Goal: Task Accomplishment & Management: Manage account settings

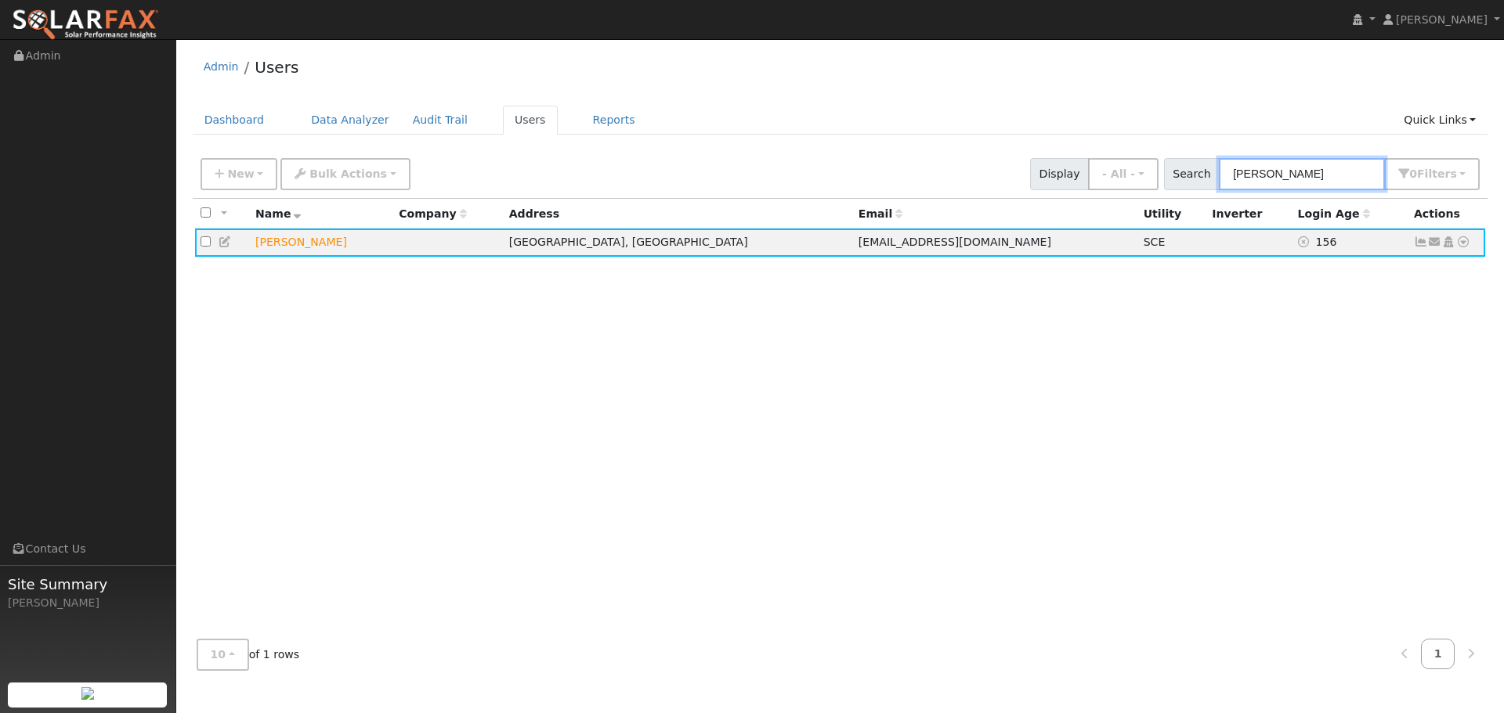
click at [1314, 176] on input "[PERSON_NAME]" at bounding box center [1302, 174] width 166 height 32
click at [1314, 176] on input "placido" at bounding box center [1302, 174] width 166 height 32
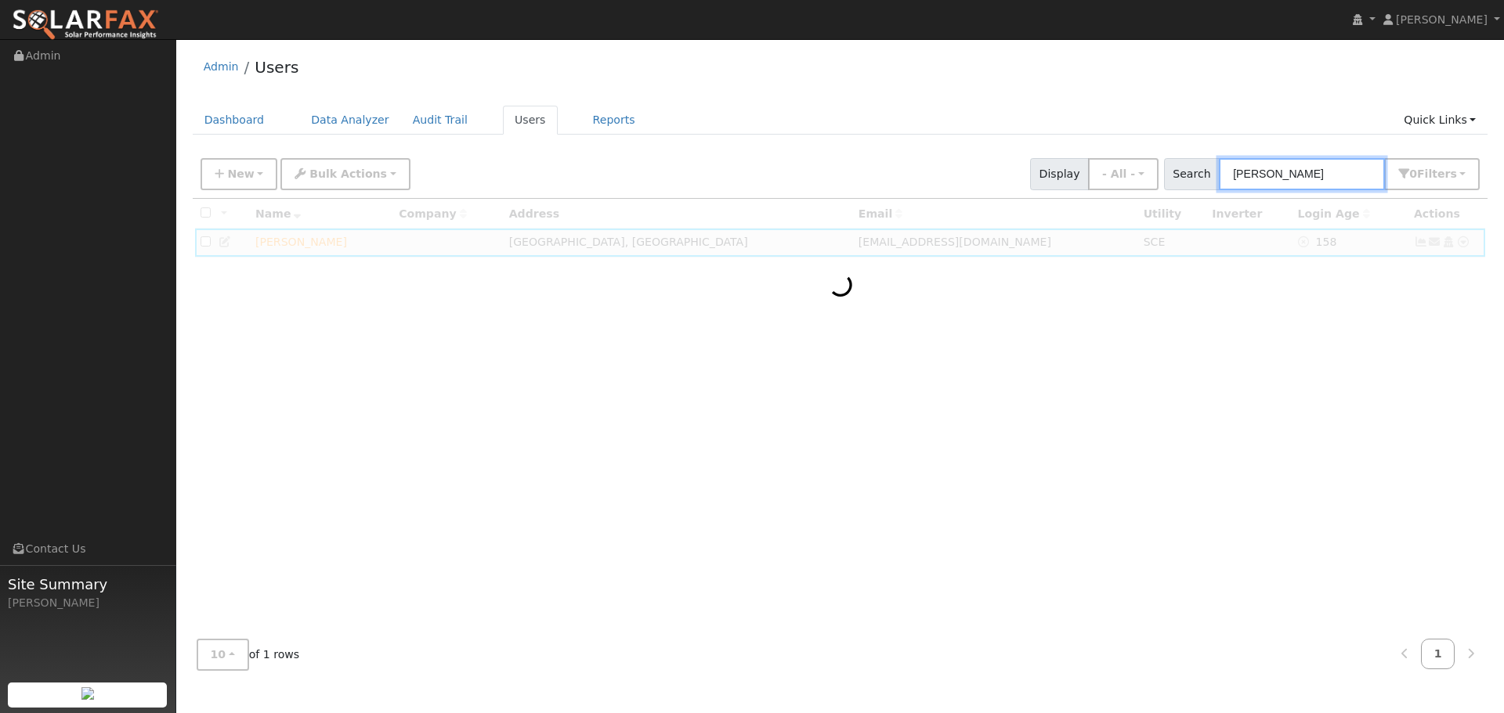
type input "[PERSON_NAME]"
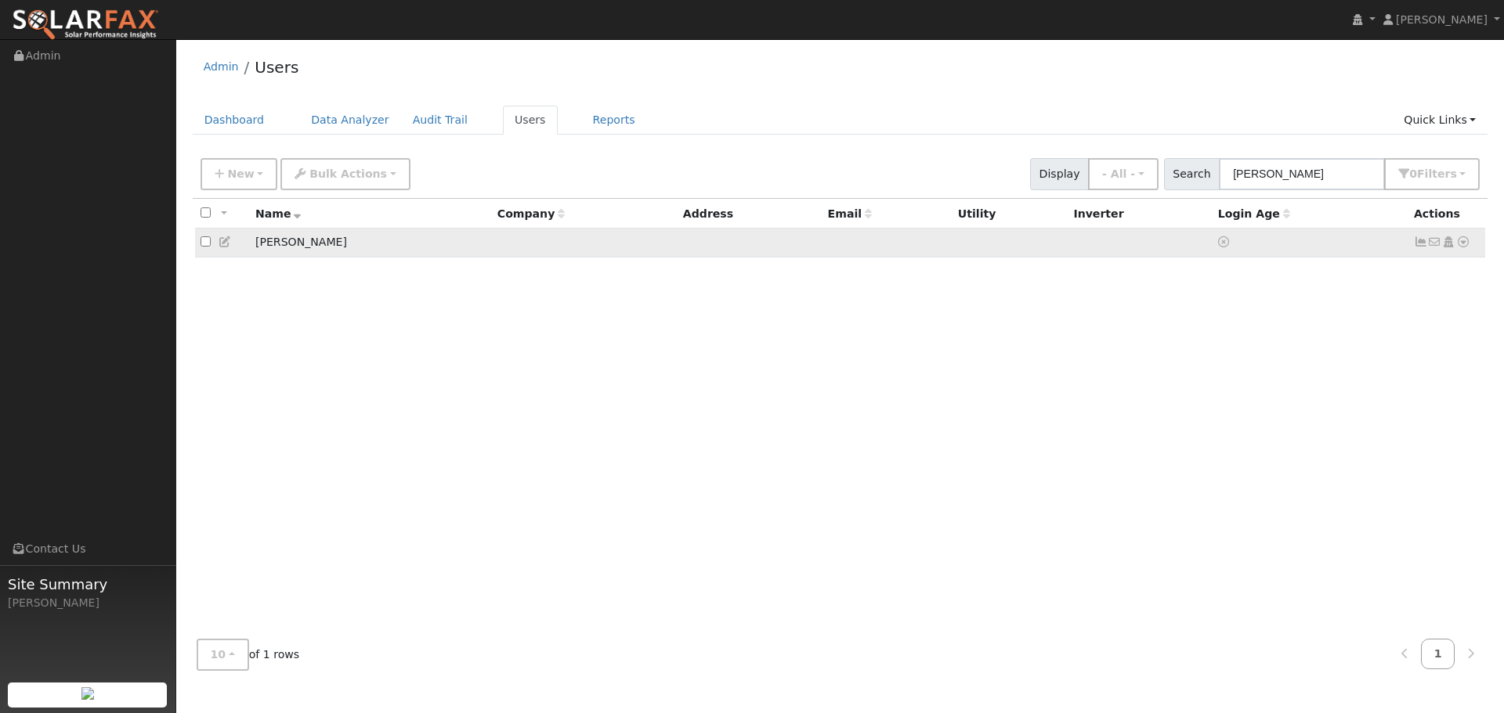
click at [1426, 247] on icon at bounding box center [1421, 242] width 14 height 11
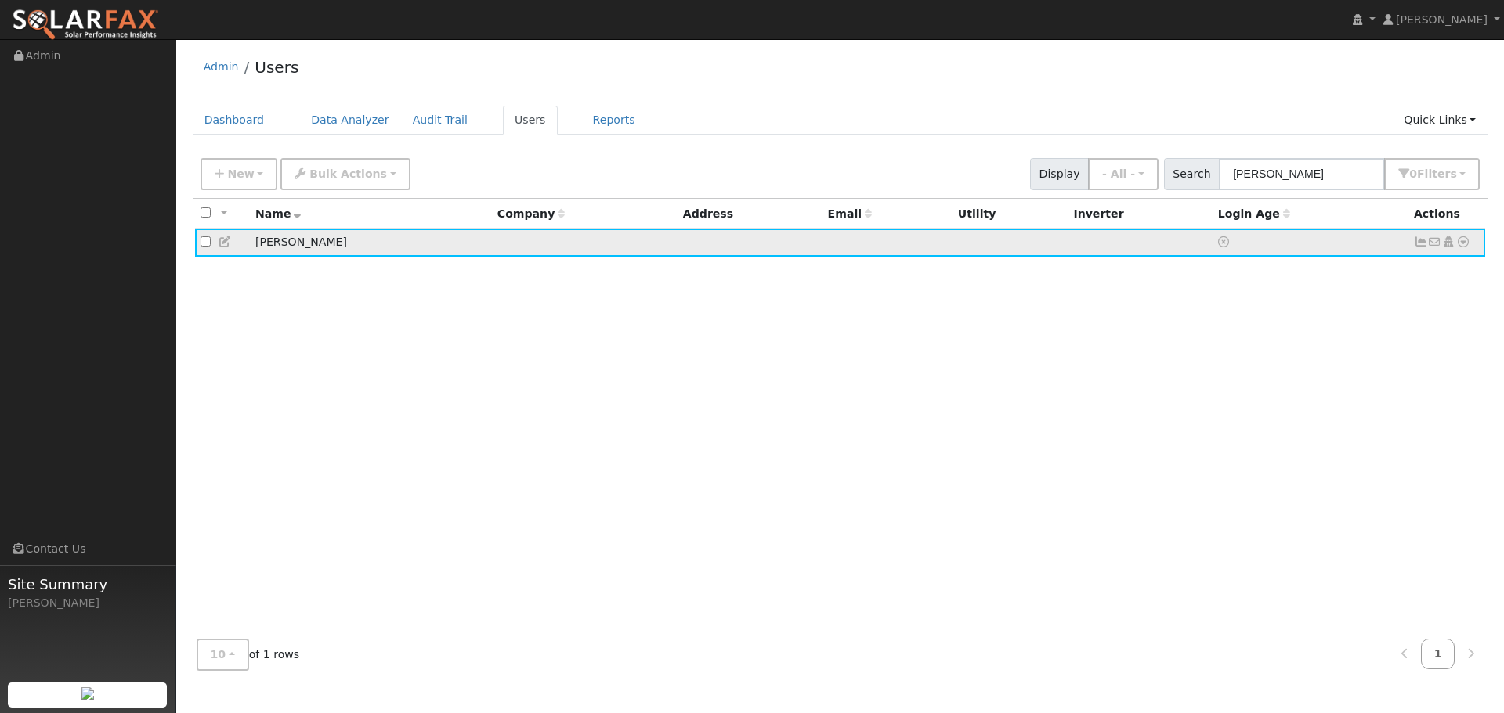
click at [1418, 247] on icon at bounding box center [1421, 242] width 14 height 11
click at [1461, 244] on icon at bounding box center [1463, 242] width 14 height 11
click at [1332, 327] on link "Import From CSV" at bounding box center [1297, 327] width 115 height 22
click at [1459, 246] on icon at bounding box center [1463, 242] width 14 height 11
click at [1313, 335] on link "Import From CSV" at bounding box center [1297, 327] width 115 height 22
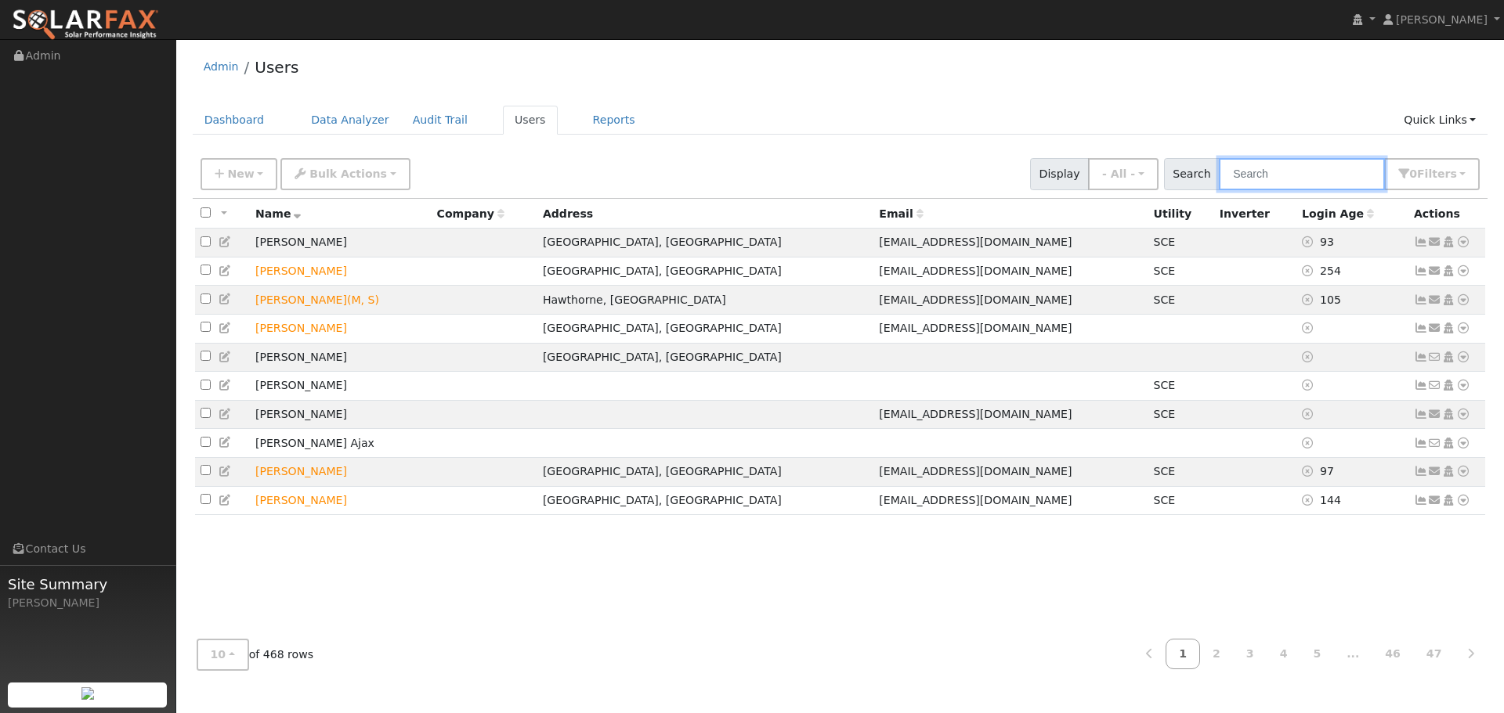
click at [1297, 179] on input "text" at bounding box center [1302, 174] width 166 height 32
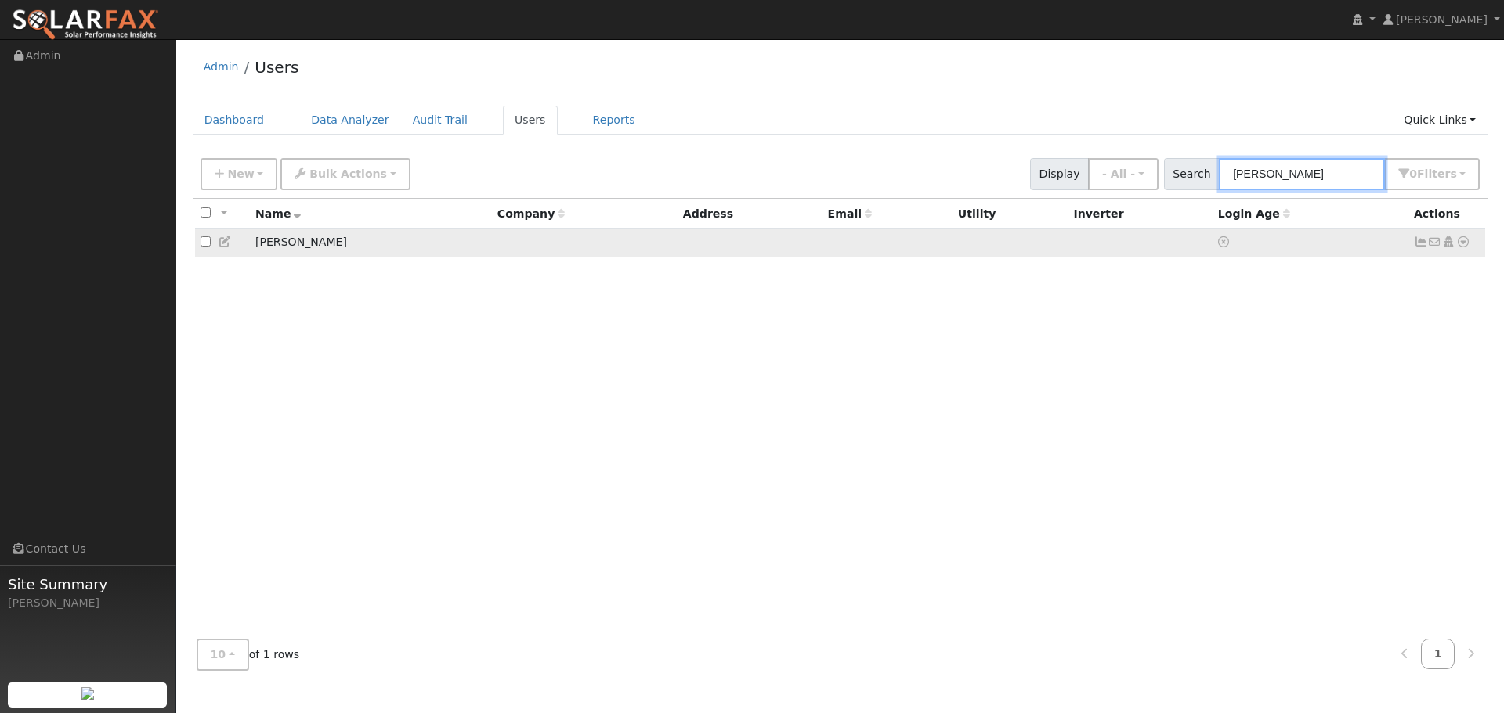
type input "[PERSON_NAME]"
click at [1467, 241] on icon at bounding box center [1463, 242] width 14 height 11
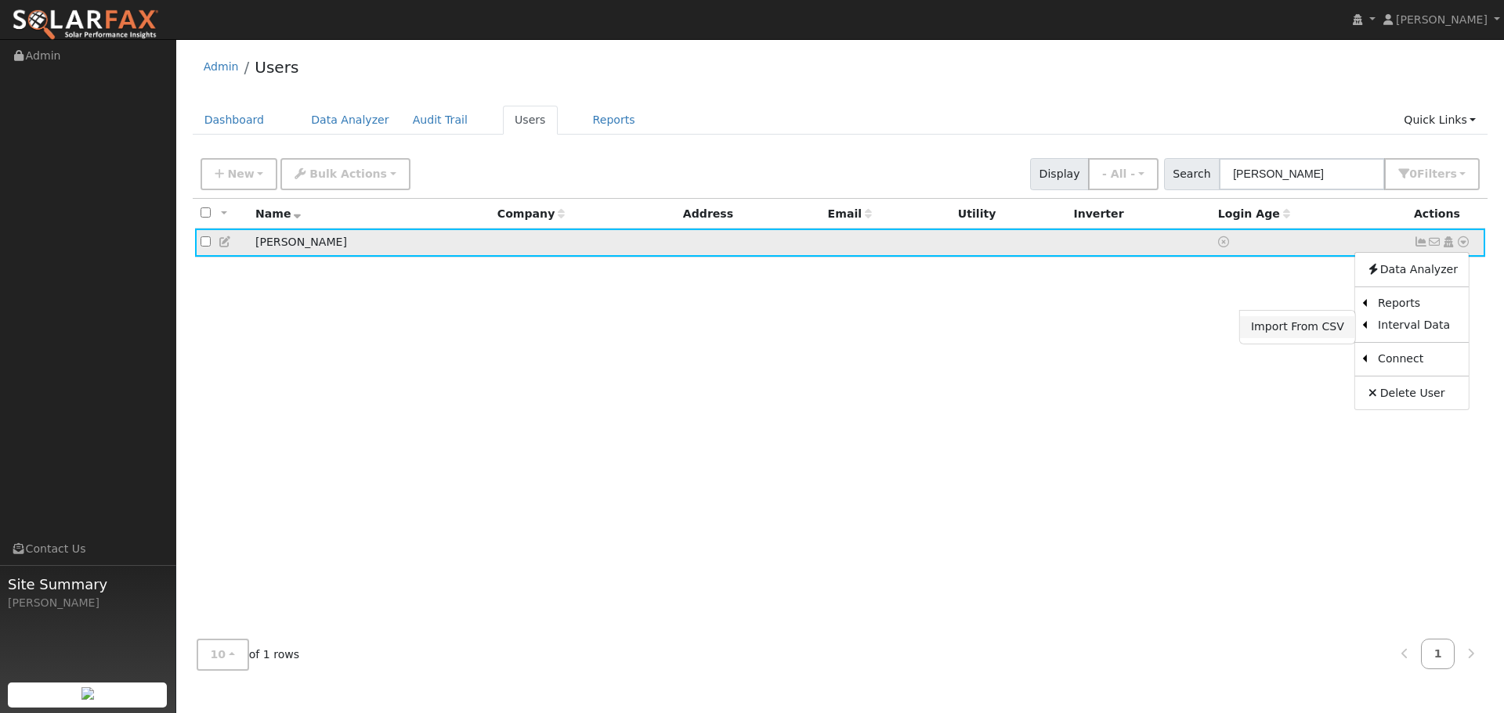
click at [1321, 323] on link "Import From CSV" at bounding box center [1297, 327] width 115 height 22
